Goal: Transaction & Acquisition: Purchase product/service

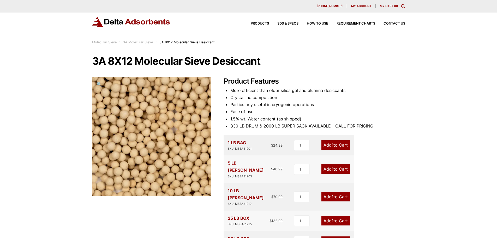
click at [328, 192] on link "Add 1 to Cart" at bounding box center [336, 196] width 28 height 9
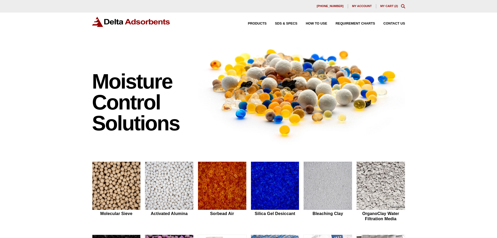
click at [393, 6] on link "My Cart ( 2 )" at bounding box center [390, 5] width 18 height 3
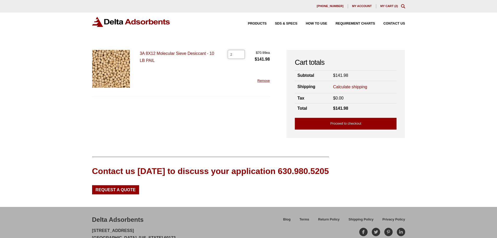
click at [234, 54] on input "2" at bounding box center [236, 54] width 17 height 9
click at [243, 56] on input "21" at bounding box center [236, 54] width 17 height 9
click at [240, 57] on input "21" at bounding box center [236, 54] width 17 height 9
click at [232, 54] on input "21" at bounding box center [236, 54] width 17 height 9
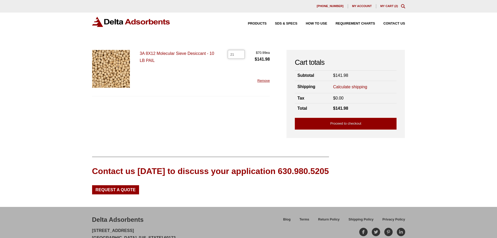
click at [232, 54] on input "21" at bounding box center [236, 54] width 17 height 9
type input "1"
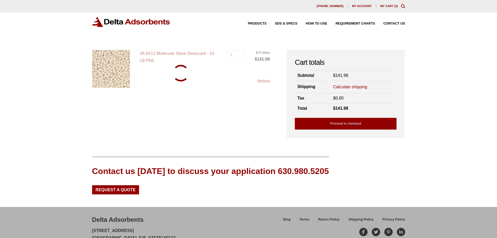
click at [235, 78] on div "3A 8X12 Molecular Sieve Desiccant - 10 LB PAIL 3A 8X12 Molecular Sieve Desiccan…" at bounding box center [181, 73] width 178 height 46
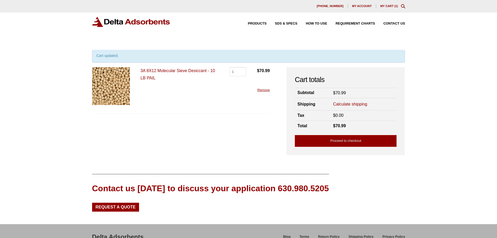
click at [365, 6] on span "My account" at bounding box center [363, 6] width 20 height 3
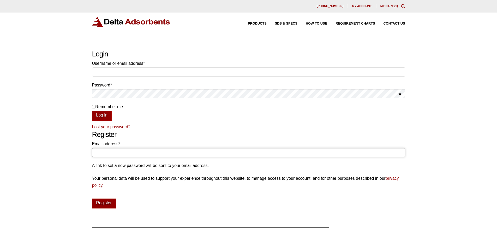
click at [151, 150] on input "Email address * Required" at bounding box center [248, 152] width 313 height 9
type input "A"
type input "[EMAIL_ADDRESS][DOMAIN_NAME]"
click at [111, 206] on button "Register" at bounding box center [104, 203] width 24 height 10
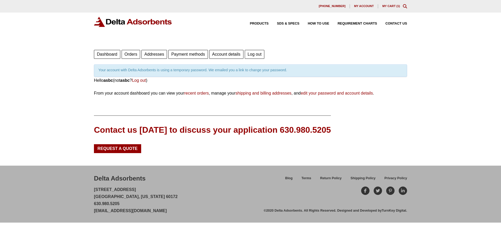
click at [136, 52] on link "Orders" at bounding box center [131, 54] width 19 height 9
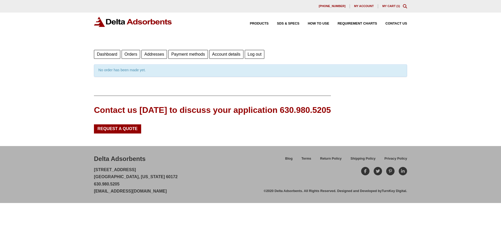
click at [101, 56] on link "Dashboard" at bounding box center [107, 54] width 26 height 9
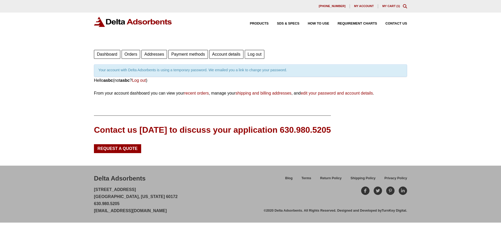
click at [394, 5] on link "My Cart ( 1 )" at bounding box center [392, 5] width 18 height 3
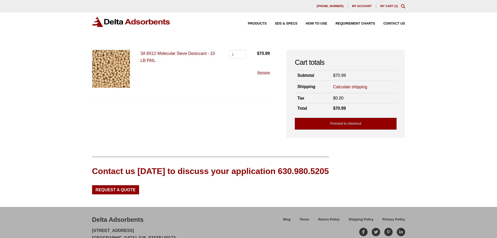
click at [338, 124] on link "Proceed to checkout" at bounding box center [346, 124] width 102 height 12
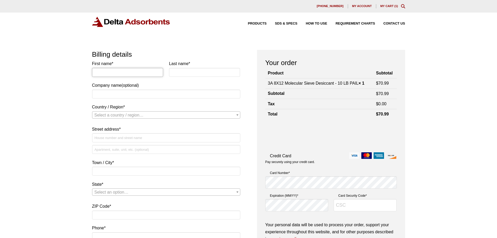
click at [109, 74] on input "First name *" at bounding box center [127, 72] width 71 height 9
type input "Hunter"
type input "Shumate"
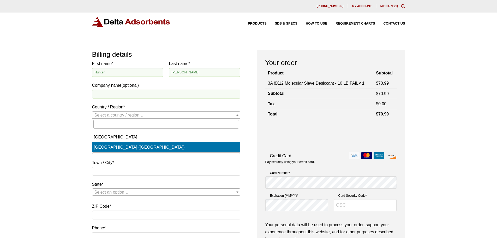
select select "US"
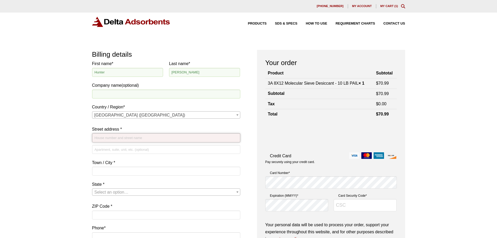
click at [112, 135] on input "Street address *" at bounding box center [166, 137] width 148 height 9
type input "305 Huguelet Drive"
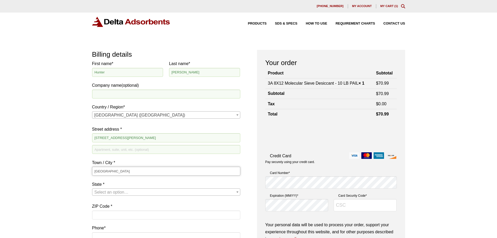
type input "Lexington"
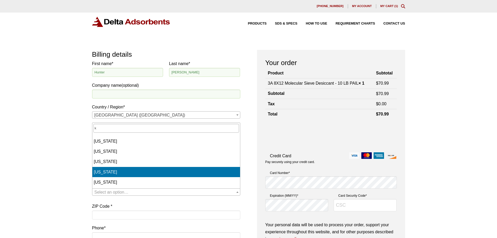
select select "KY"
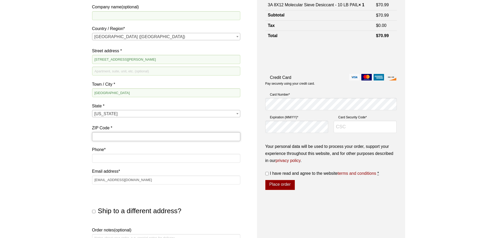
click at [117, 134] on input "ZIP Code *" at bounding box center [166, 136] width 148 height 9
type input "40506"
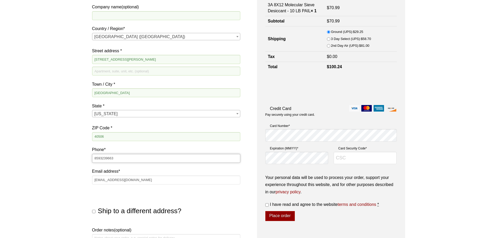
type input "8593239663"
click at [45, 166] on div "Our website has detected that you are using an outdated browser that will preve…" at bounding box center [248, 164] width 497 height 485
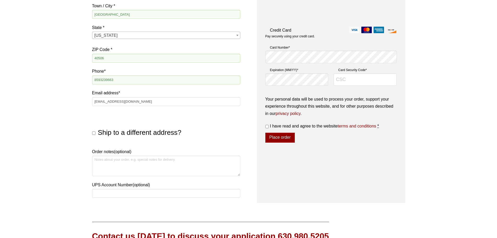
scroll to position [183, 0]
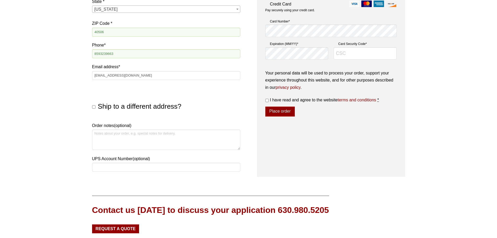
click at [92, 106] on input "Ship to a different address?" at bounding box center [93, 106] width 3 height 3
checkbox input "true"
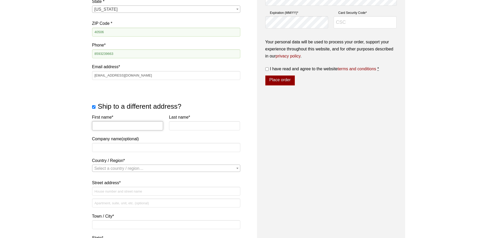
click at [101, 128] on input "First name *" at bounding box center [127, 125] width 71 height 9
click at [101, 128] on input "Kennth" at bounding box center [127, 125] width 71 height 9
type input "Kenneth"
type input "g"
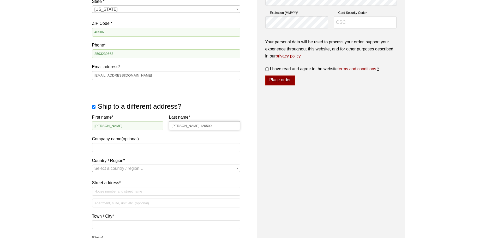
type input "Graham 120509"
click at [100, 146] on input "Company name (optional)" at bounding box center [166, 147] width 148 height 9
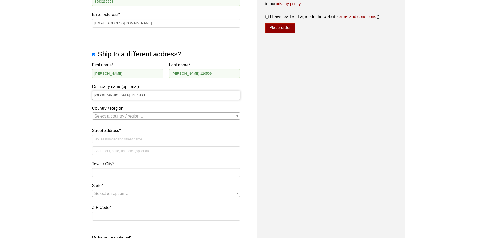
type input "University of Kentucky"
click at [104, 118] on span "Select a country / region…" at bounding box center [119, 116] width 49 height 4
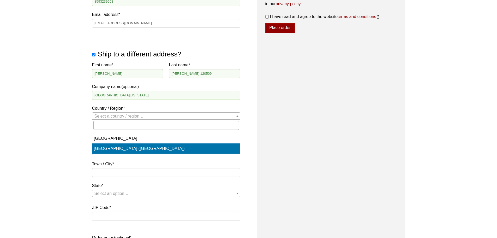
select select "US"
select select "KY"
select select "US"
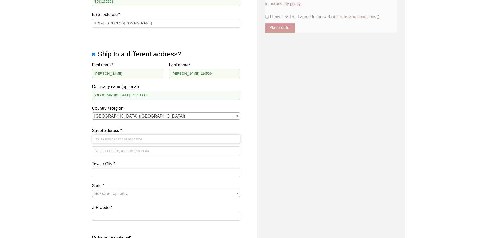
click at [109, 140] on input "Street address *" at bounding box center [166, 138] width 148 height 9
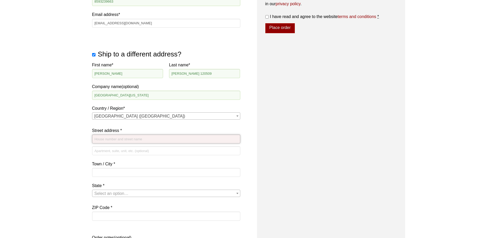
click at [127, 138] on input "Street address *" at bounding box center [166, 138] width 148 height 9
paste input "506 Library Drive"
type input "506 Library Drive"
click at [137, 153] on input "Apartment, suite, unit, etc. (optional)" at bounding box center [166, 150] width 148 height 9
paste input "18 Chemistry-Physics Building Loading Dock"
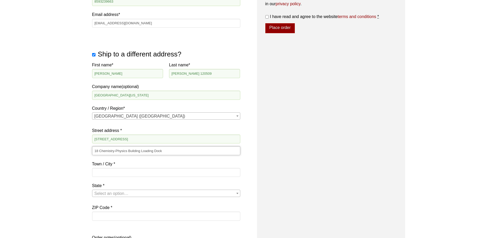
type input "18 Chemistry-Physics Building Loading Dock"
click at [110, 169] on input "Town / City *" at bounding box center [166, 172] width 148 height 9
type input "Lexington"
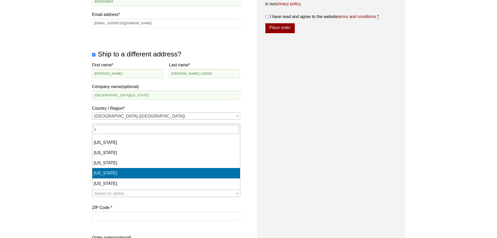
select select "KY"
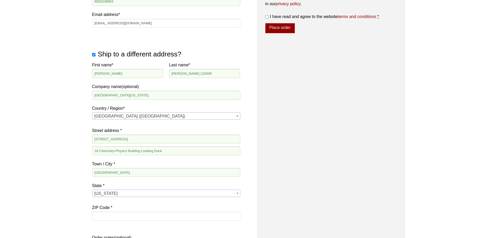
scroll to position [287, 0]
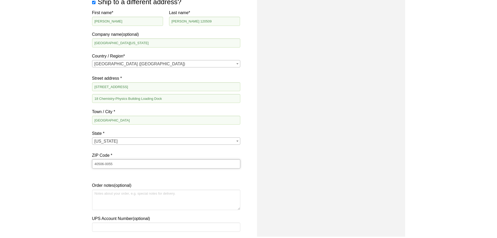
type input "40506-0055"
paste textarea "120509"
paste textarea "Graham"
click at [106, 194] on textarea "120509Graham" at bounding box center [166, 200] width 148 height 20
type textarea "120509 Graham"
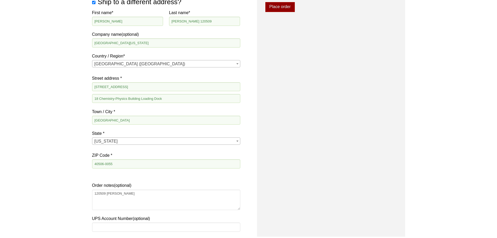
click at [295, 182] on div "Your order Product Subtotal 3A 8X12 Molecular Sieve Desiccant - 10 LB PAIL × 1 …" at bounding box center [331, 0] width 148 height 474
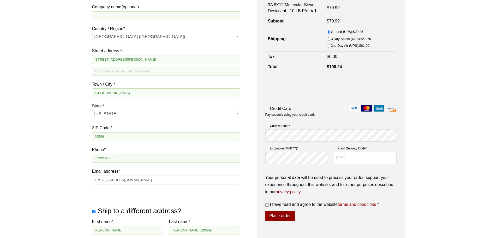
scroll to position [26, 0]
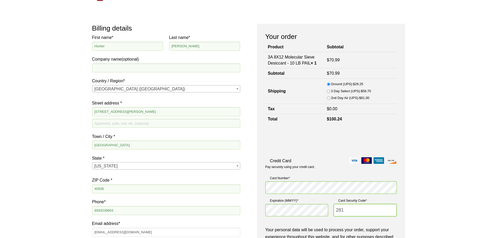
type input "281"
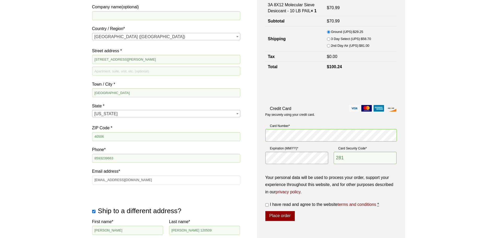
scroll to position [104, 0]
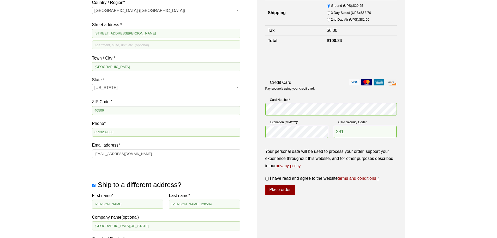
click at [267, 179] on input "I have read and agree to the website terms and conditions *" at bounding box center [267, 178] width 3 height 3
checkbox input "true"
click at [289, 189] on button "Place order" at bounding box center [281, 190] width 30 height 10
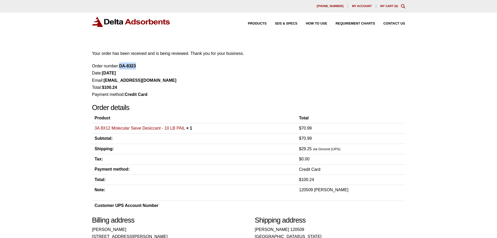
drag, startPoint x: 121, startPoint y: 66, endPoint x: 140, endPoint y: 66, distance: 19.3
click at [140, 66] on li "Order number: DA-8323" at bounding box center [248, 65] width 313 height 7
copy strong "DA-8323"
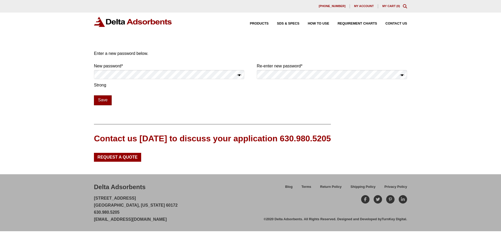
click at [103, 100] on button "Save" at bounding box center [103, 100] width 18 height 10
